Goal: Transaction & Acquisition: Download file/media

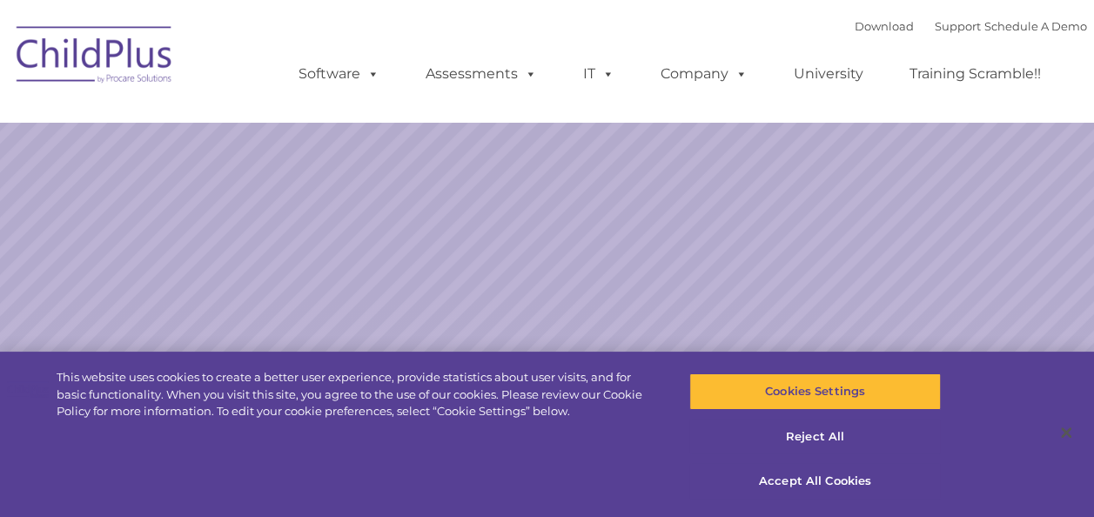
select select "MEDIUM"
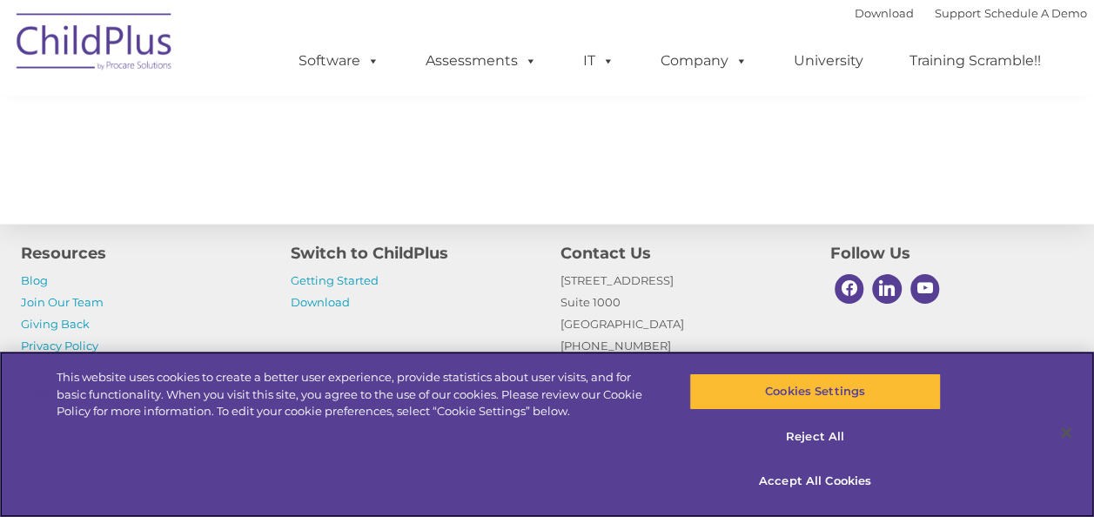
scroll to position [2071, 0]
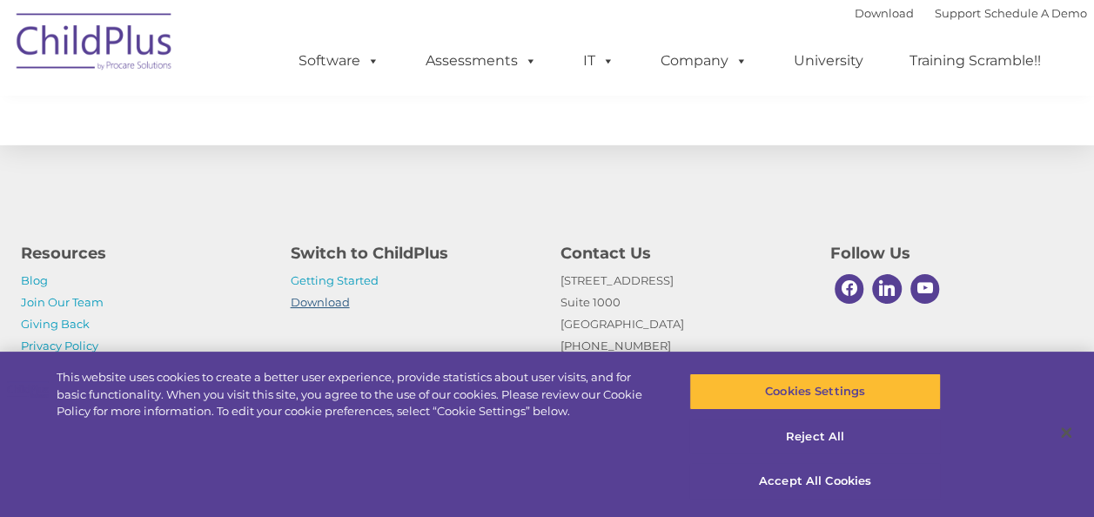
click at [305, 306] on link "Download" at bounding box center [320, 302] width 59 height 14
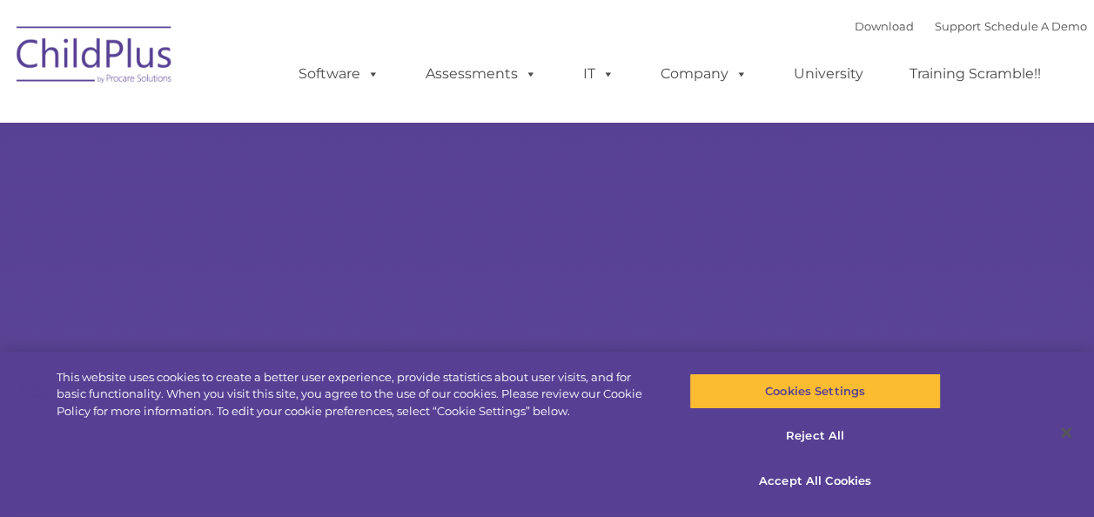
type input ""
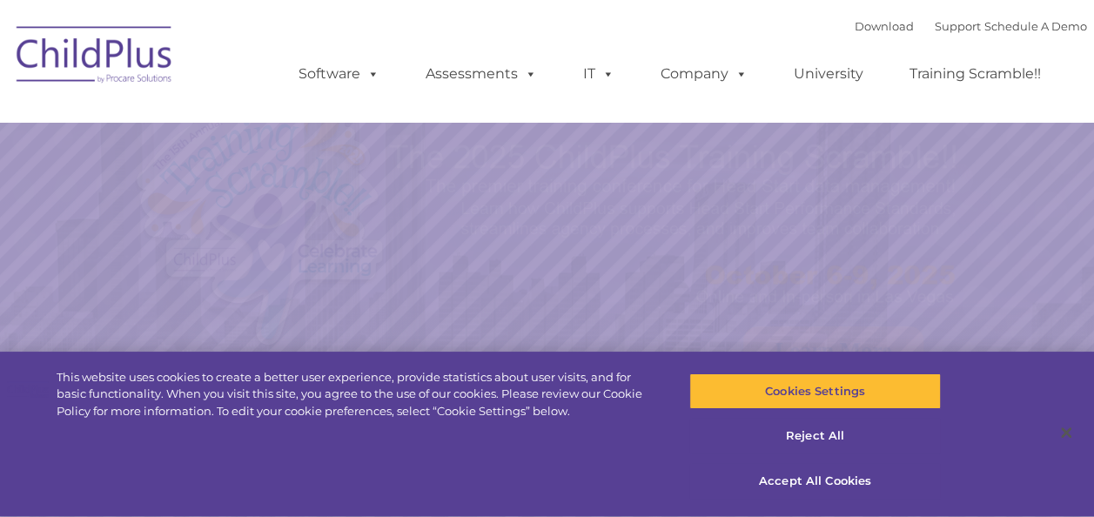
select select "MEDIUM"
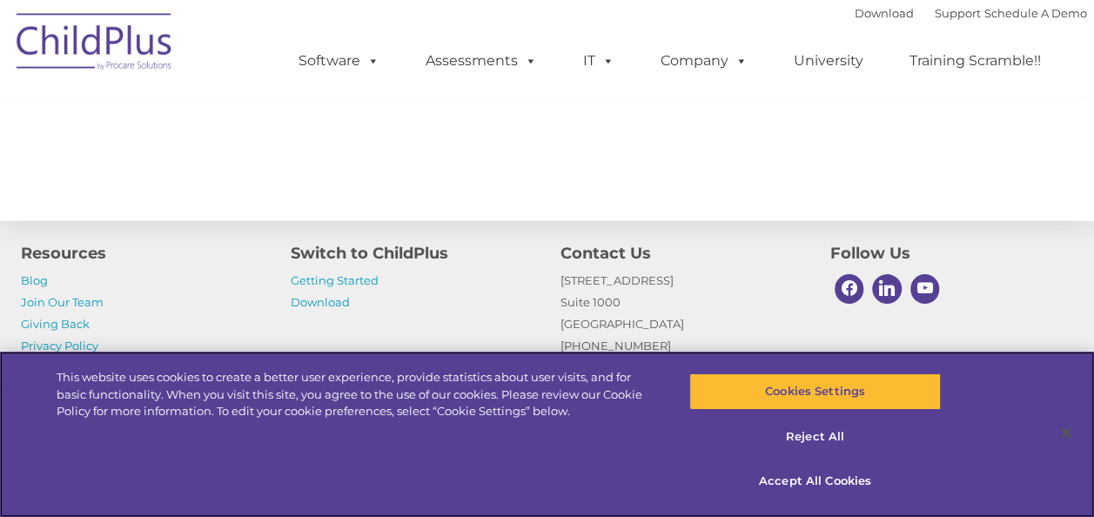
scroll to position [2071, 0]
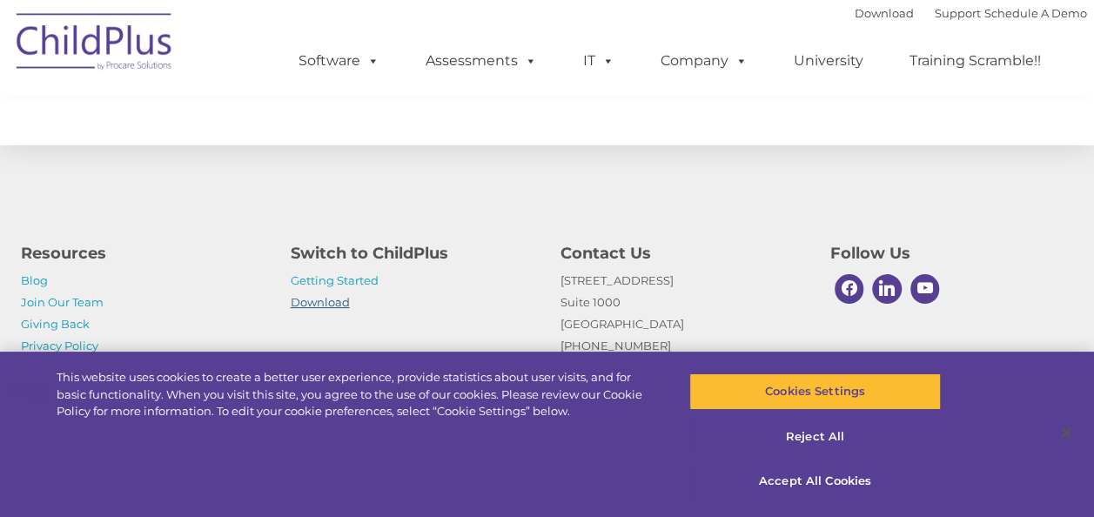
click at [335, 304] on link "Download" at bounding box center [320, 302] width 59 height 14
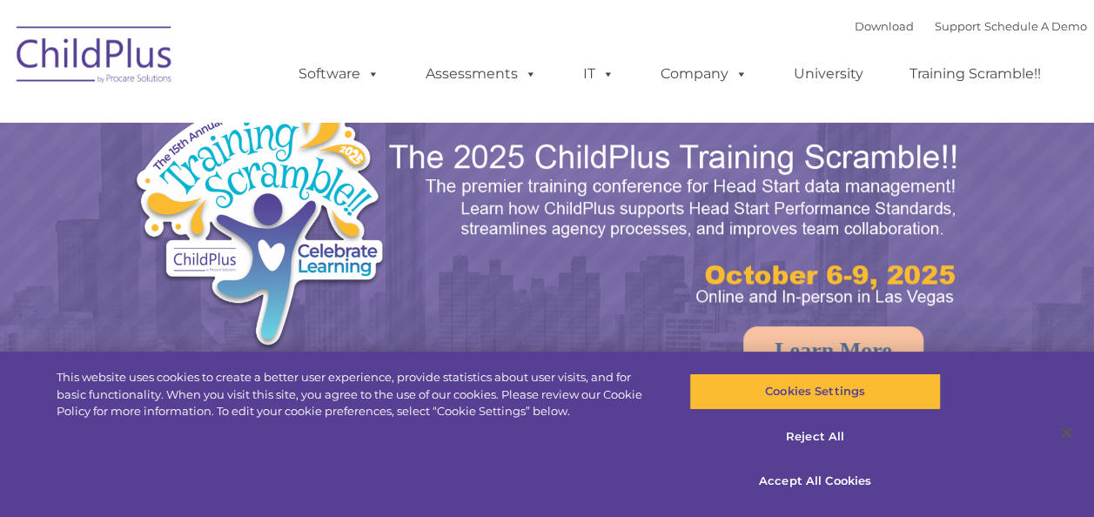
select select "MEDIUM"
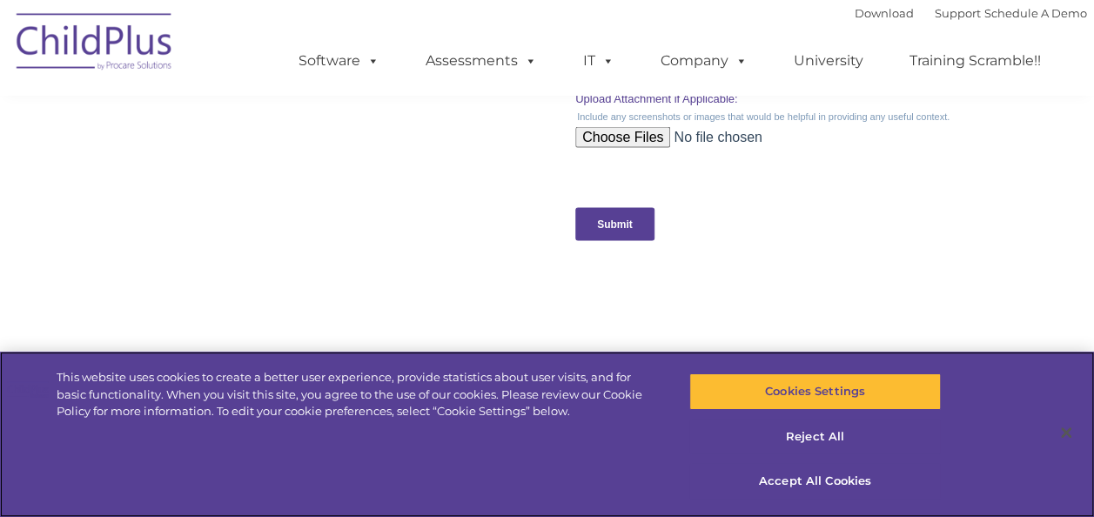
scroll to position [2071, 0]
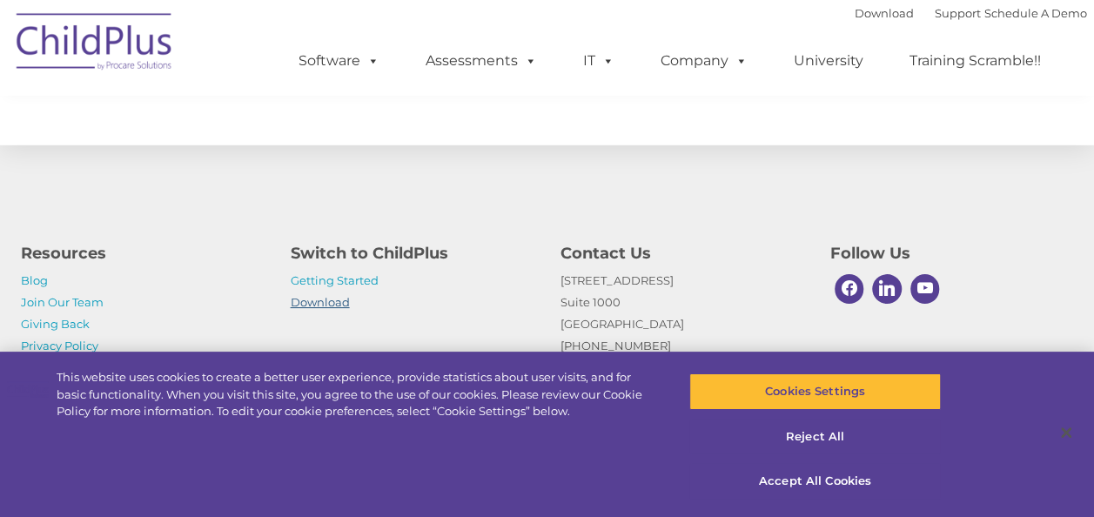
click at [330, 304] on link "Download" at bounding box center [320, 302] width 59 height 14
